Goal: Task Accomplishment & Management: Manage account settings

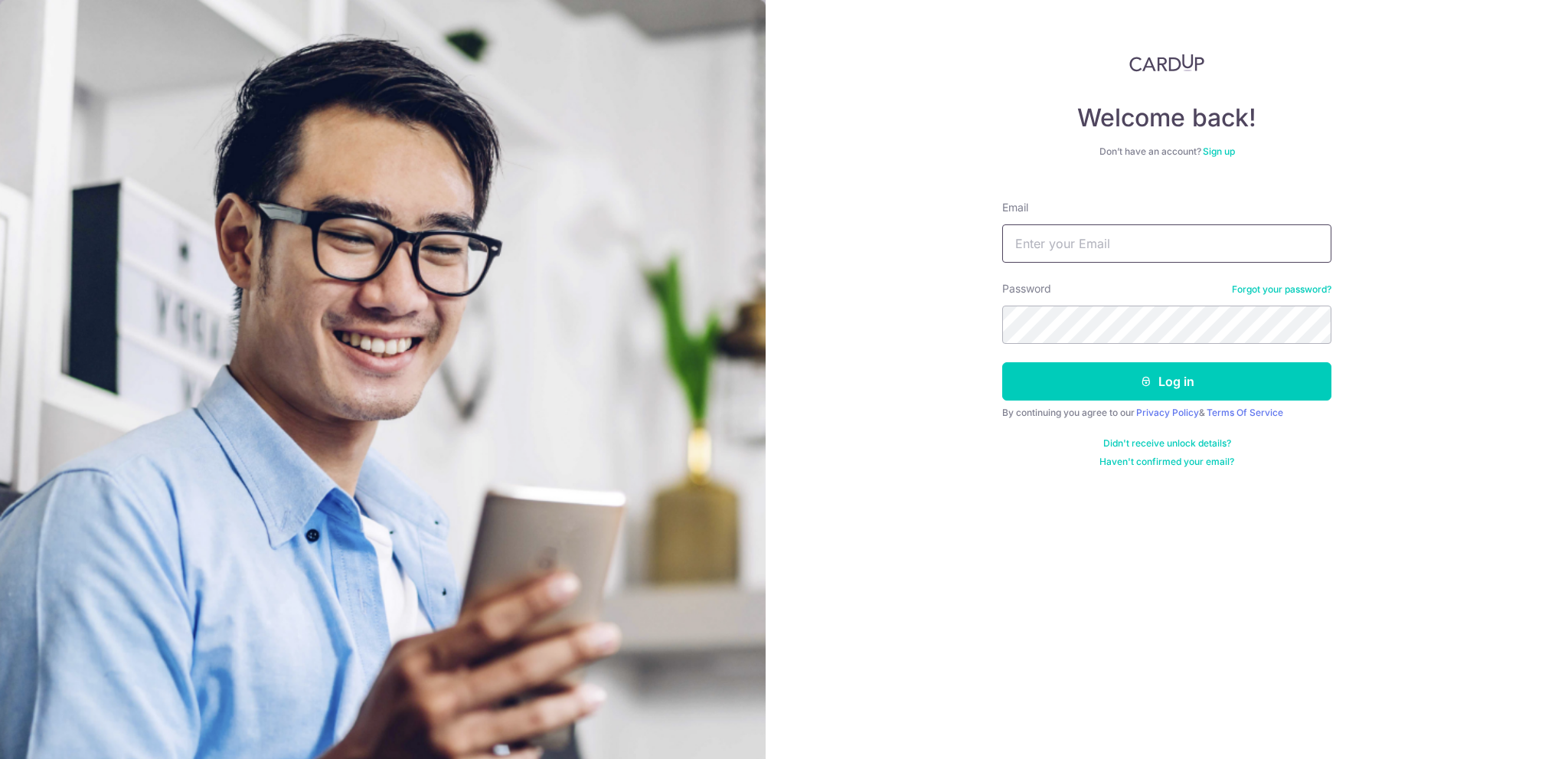
click at [1092, 247] on input "Email" at bounding box center [1167, 243] width 329 height 38
type input "[EMAIL_ADDRESS][DOMAIN_NAME]"
click at [1003, 362] on button "Log in" at bounding box center [1167, 381] width 329 height 38
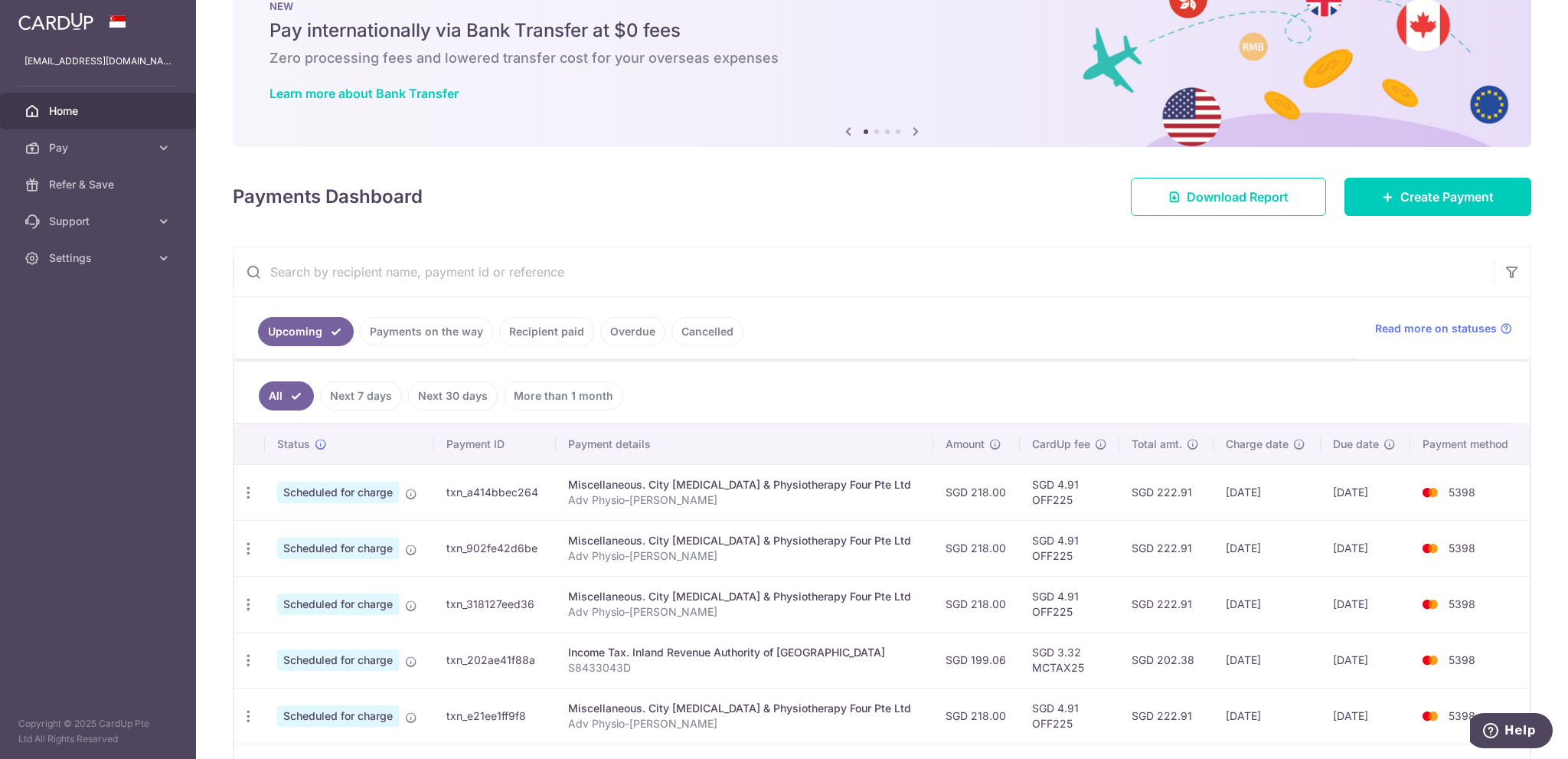
scroll to position [76, 0]
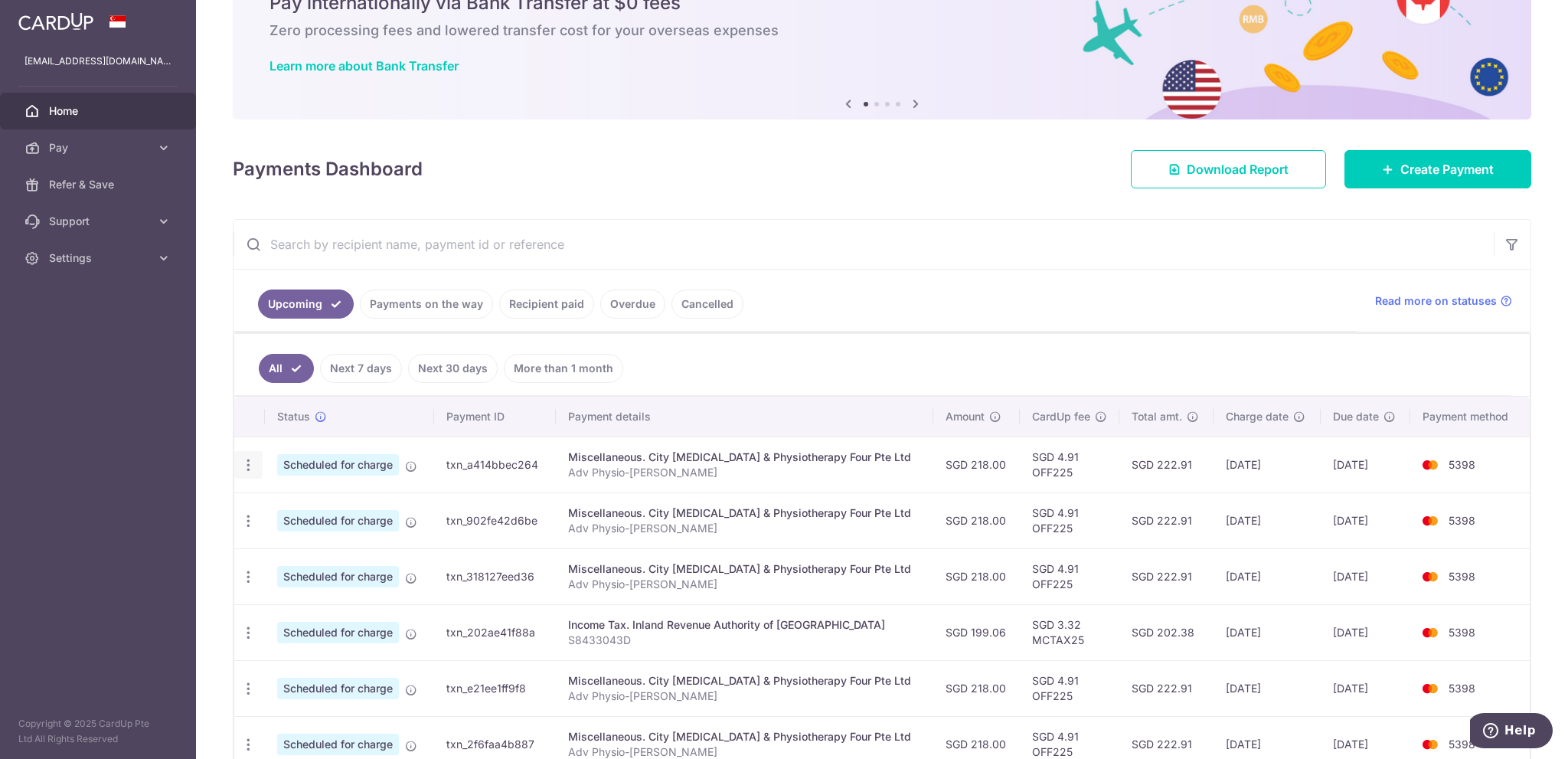
click at [252, 463] on icon "button" at bounding box center [248, 465] width 16 height 16
click at [305, 502] on span "Update payment" at bounding box center [330, 507] width 104 height 19
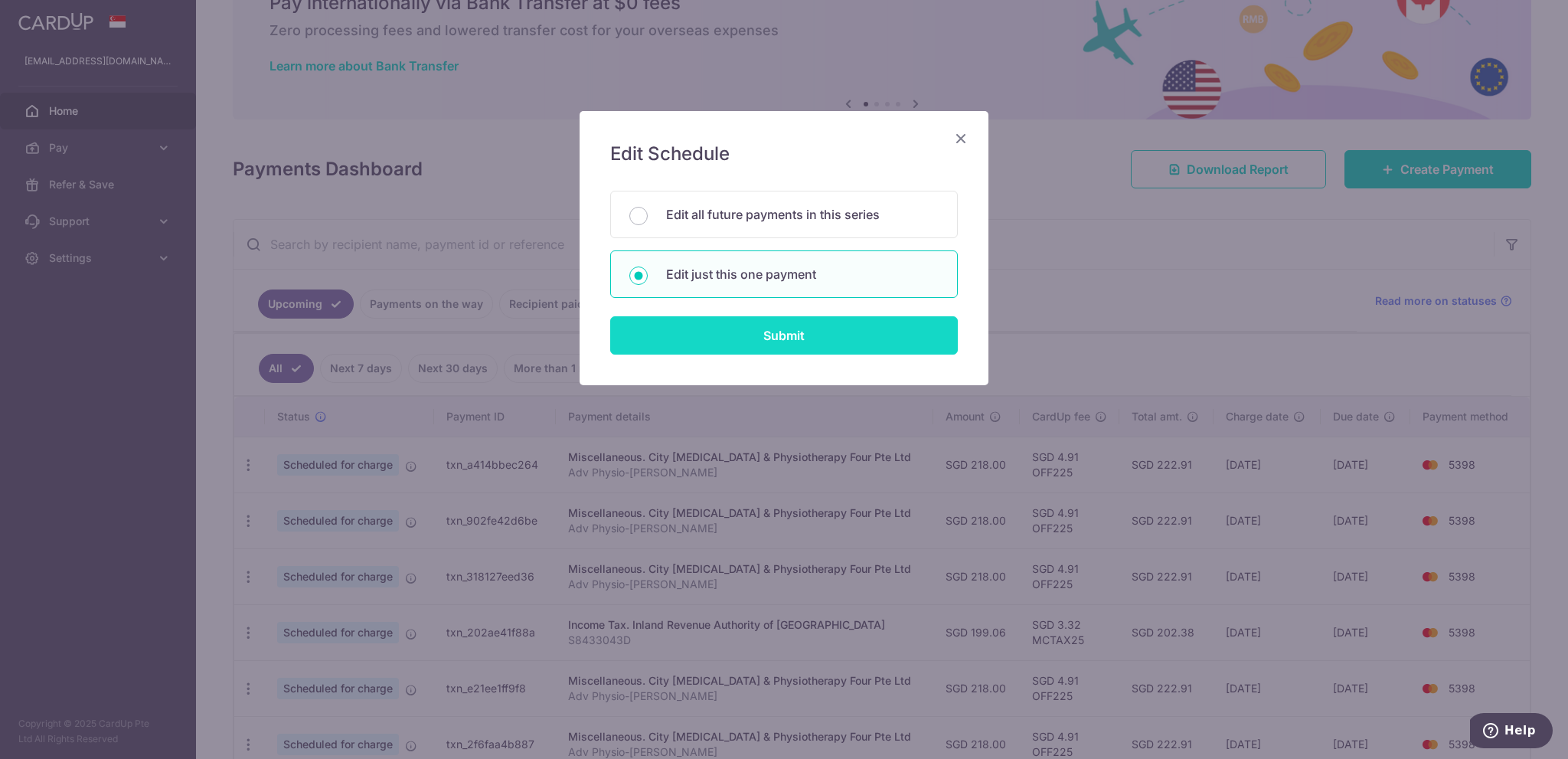
click at [777, 338] on input "Submit" at bounding box center [784, 335] width 348 height 38
radio input "true"
type input "218.00"
type input "03/10/2025"
type input "Adv Physio-Terence De Souza"
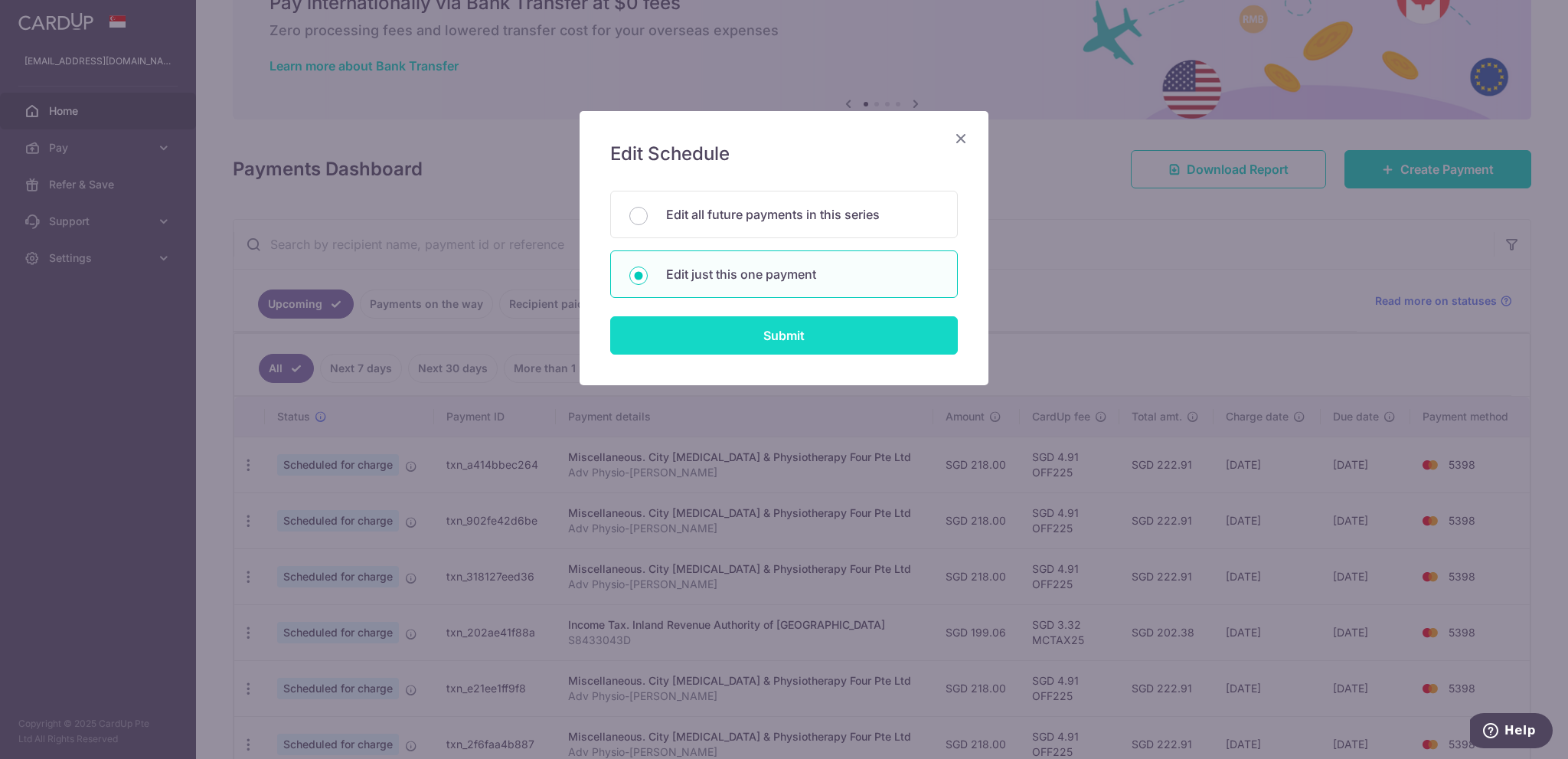
type input "OFF225"
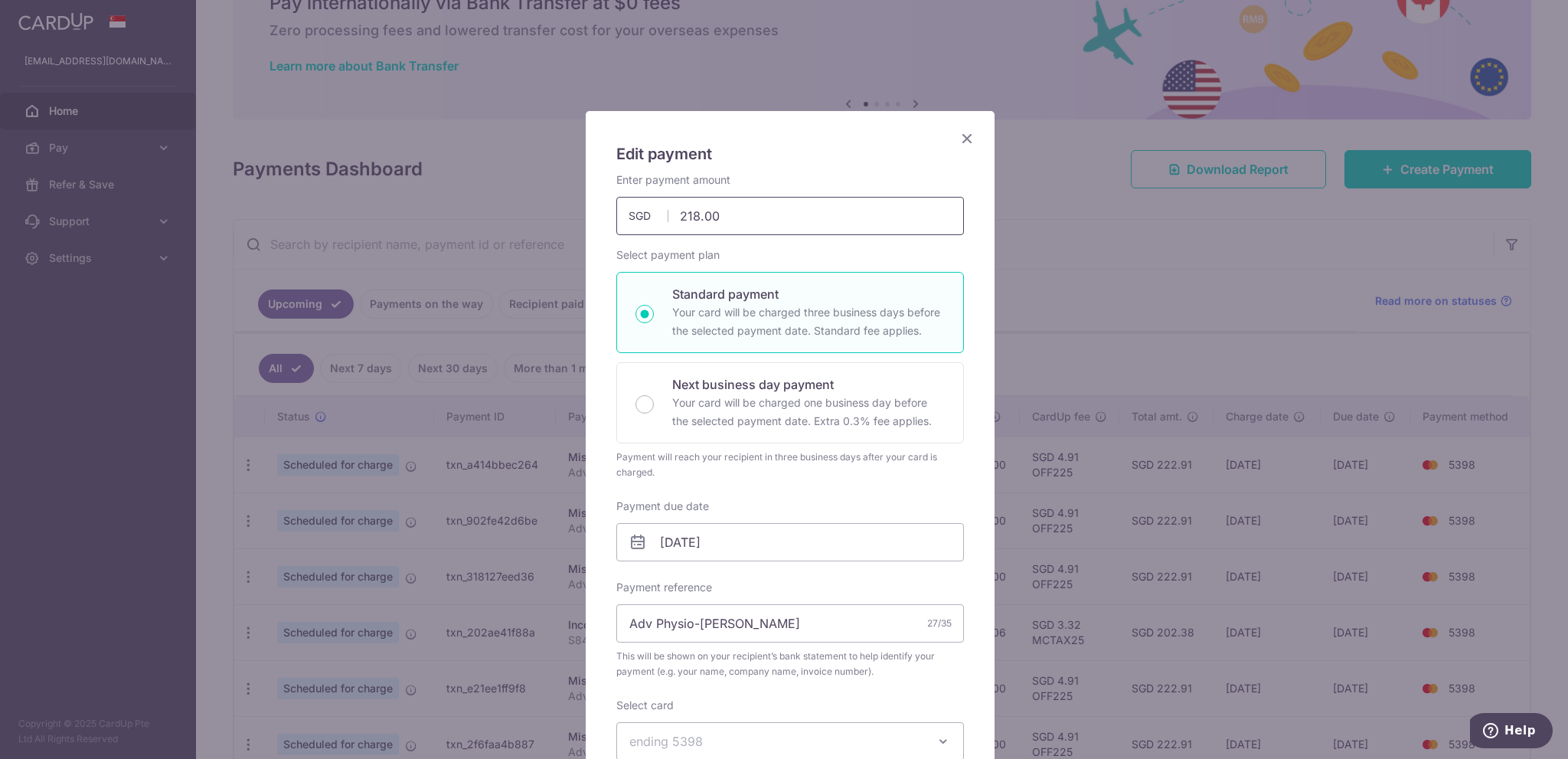
click at [714, 202] on input "218.00" at bounding box center [790, 216] width 348 height 38
drag, startPoint x: 719, startPoint y: 214, endPoint x: 606, endPoint y: 219, distance: 113.1
click at [616, 220] on input "218.00" at bounding box center [790, 216] width 348 height 38
type input "185.30"
click at [975, 385] on div "Edit payment By clicking apply, you will make changes to all payments to City O…" at bounding box center [790, 621] width 409 height 1020
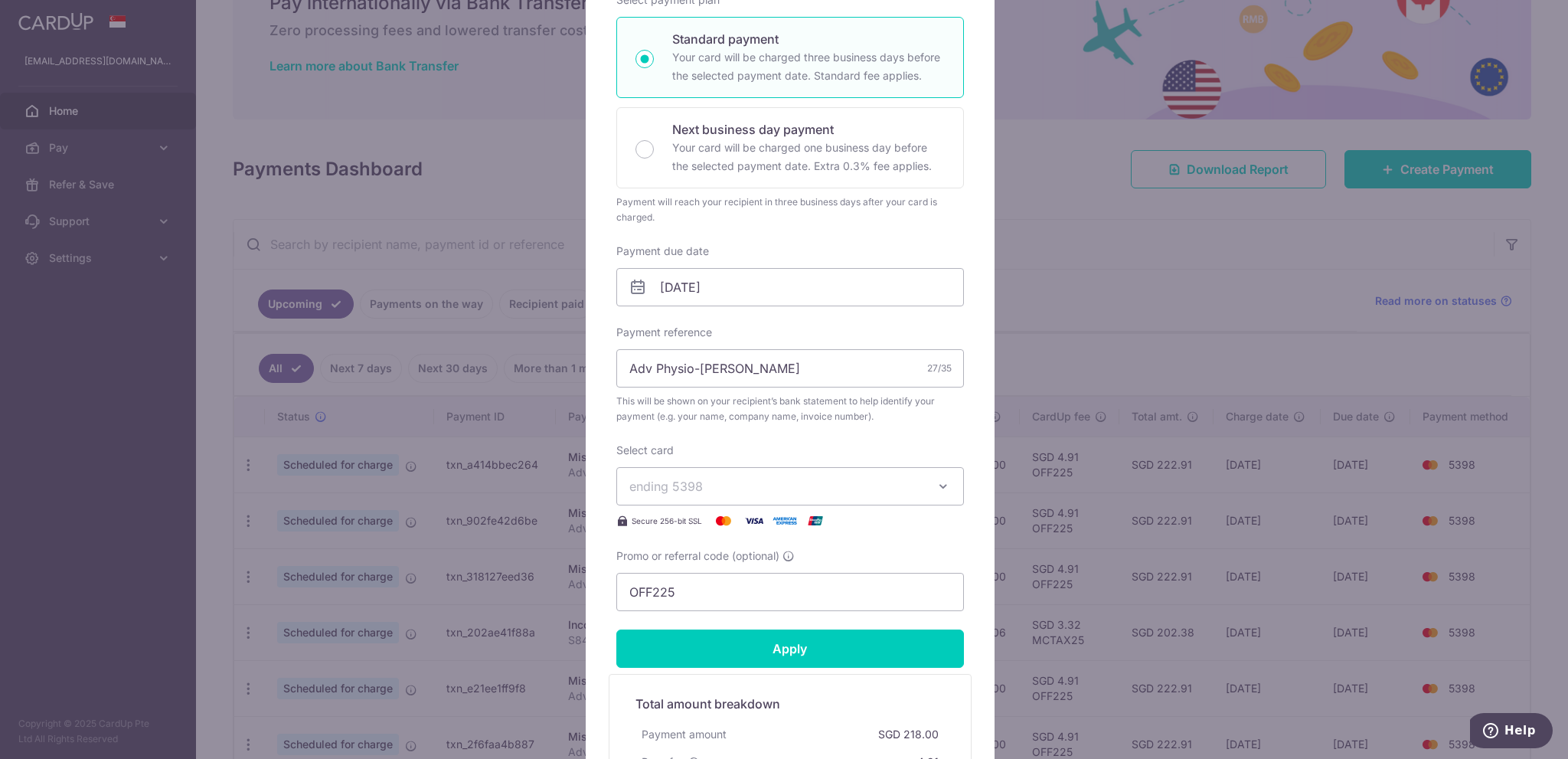
scroll to position [383, 0]
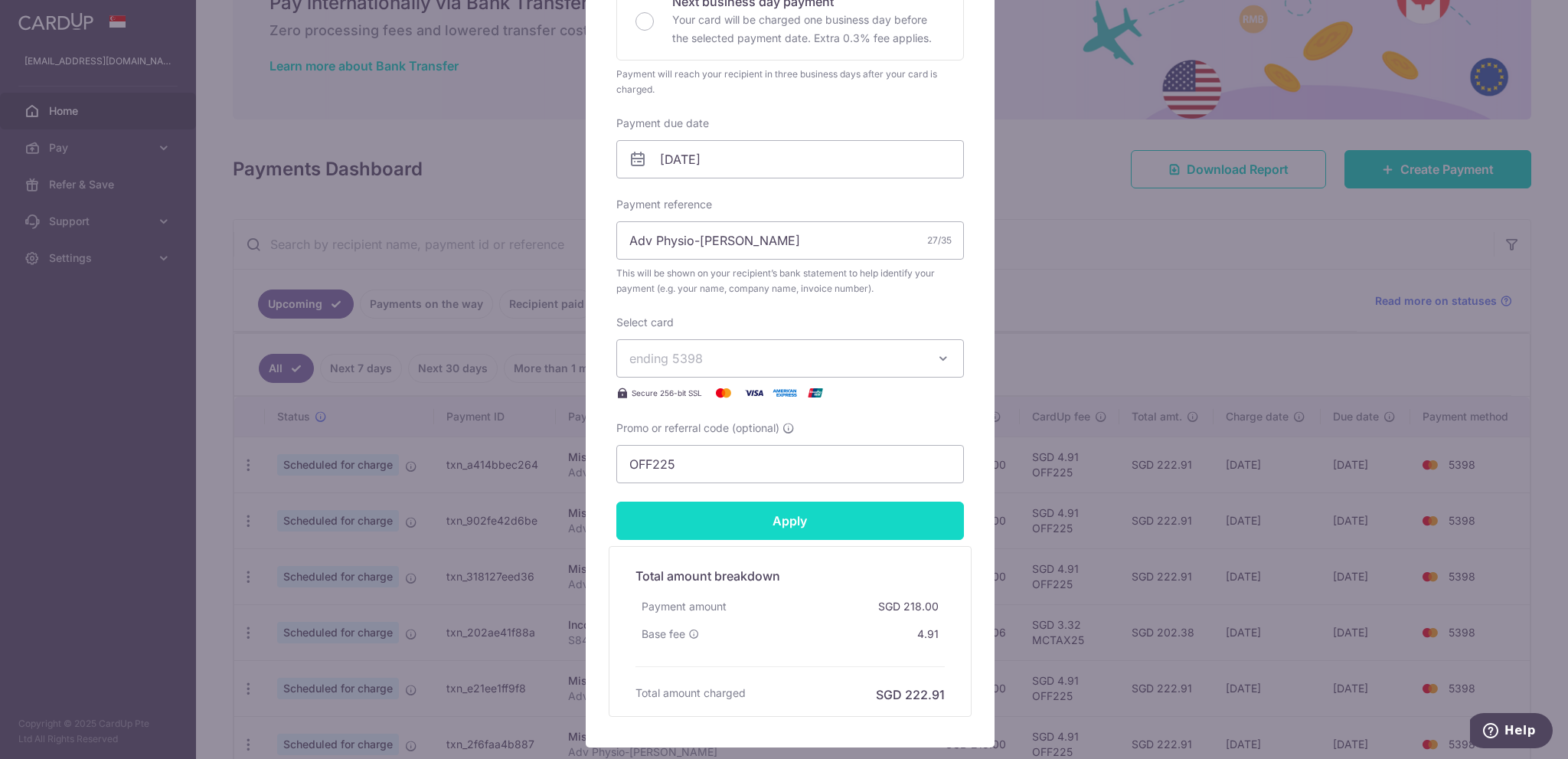
click at [738, 524] on input "Apply" at bounding box center [790, 521] width 348 height 38
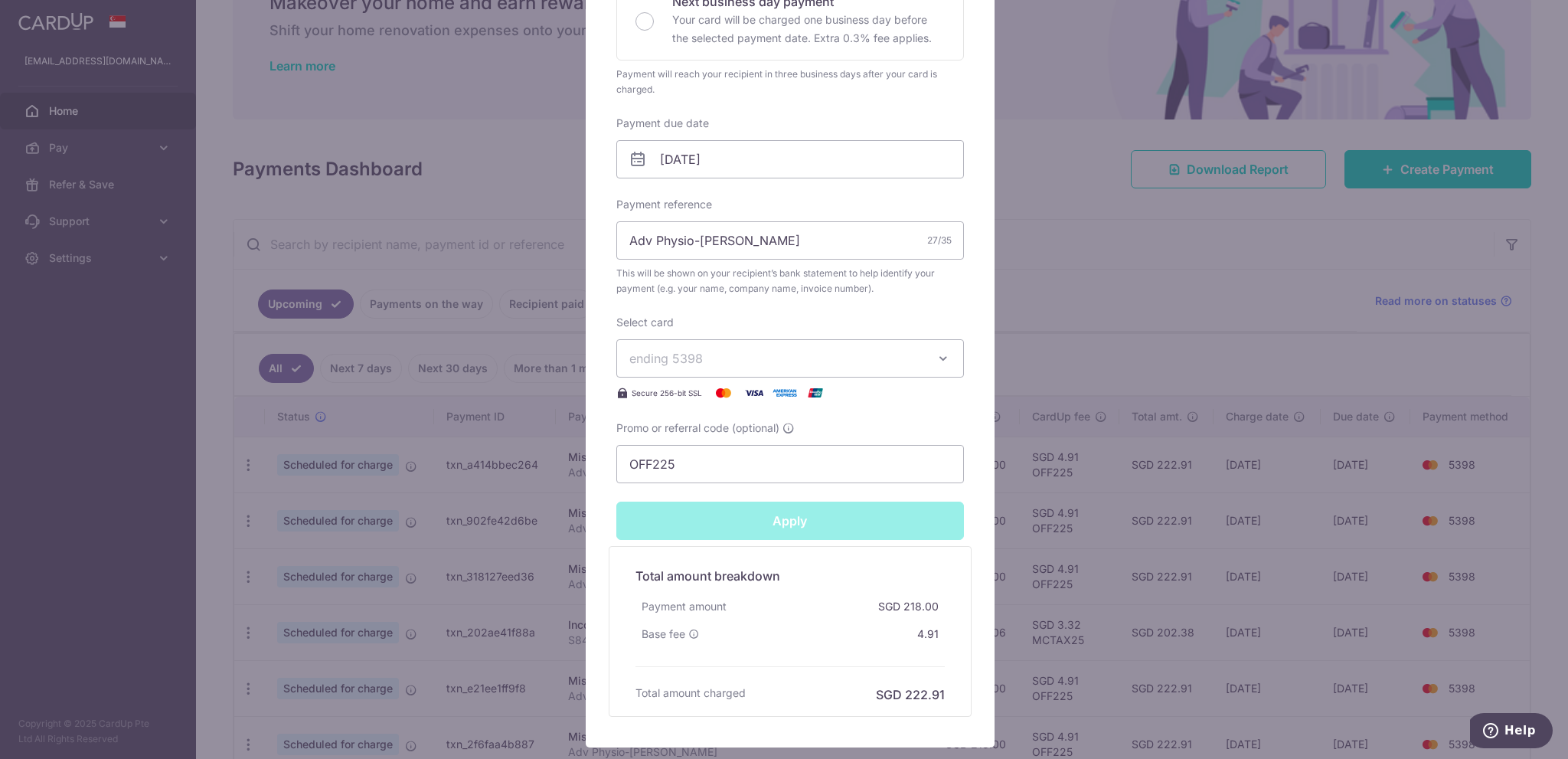
type input "Successfully Applied"
click at [1077, 280] on div "Edit payment By clicking apply, you will make changes to all payments to City O…" at bounding box center [784, 379] width 1568 height 759
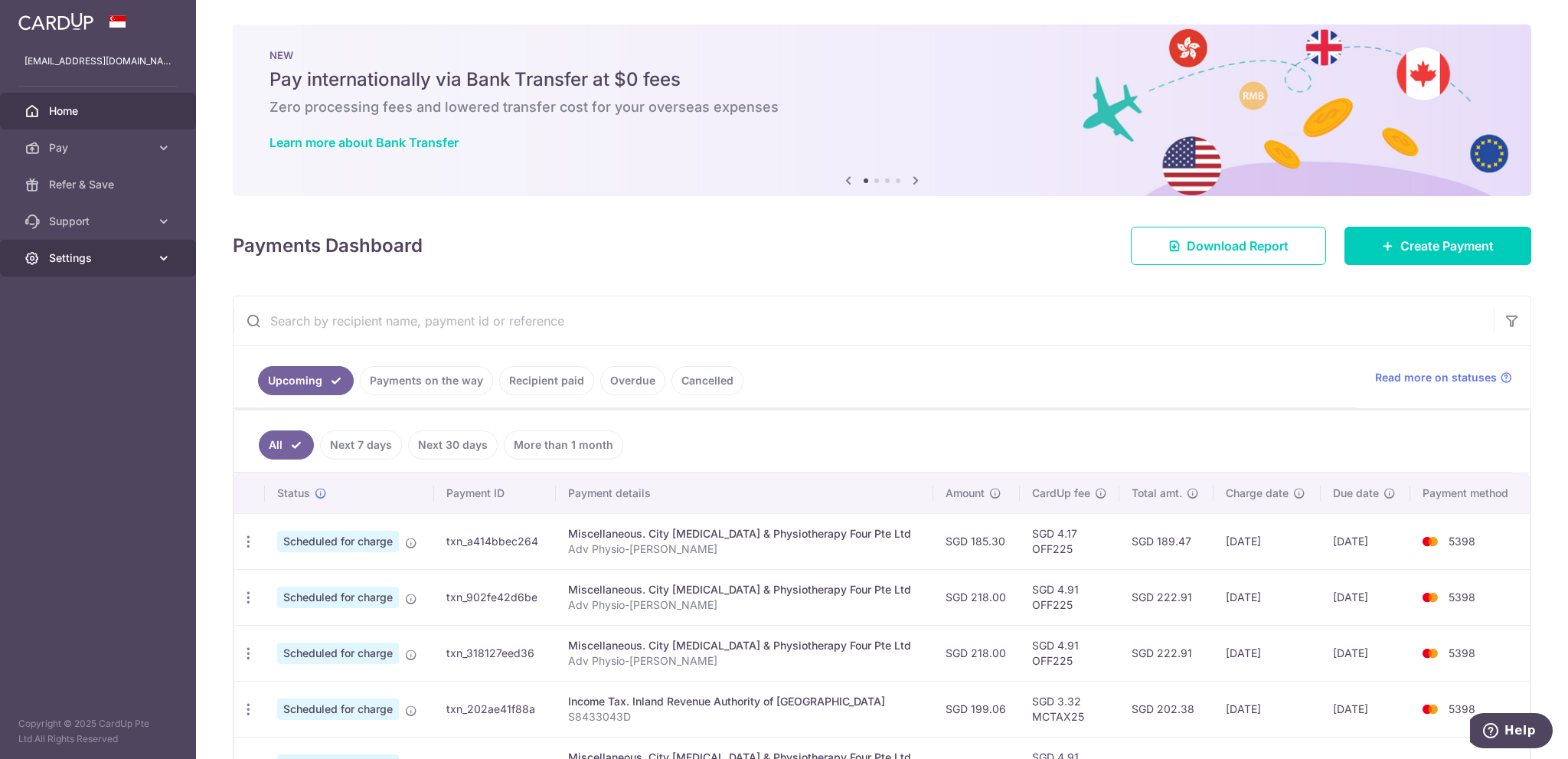
click at [169, 257] on icon at bounding box center [164, 258] width 16 height 16
click at [65, 330] on span "Logout" at bounding box center [100, 332] width 102 height 16
